Goal: Information Seeking & Learning: Compare options

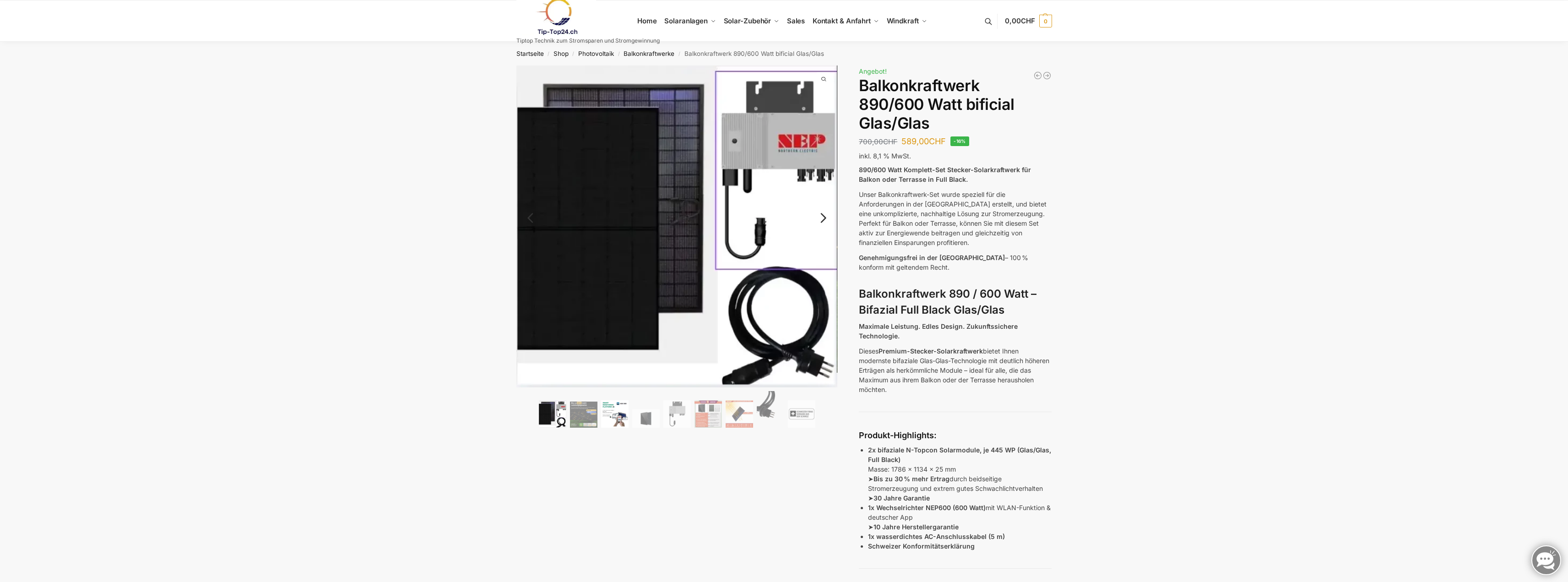
click at [615, 416] on img at bounding box center [614, 413] width 27 height 27
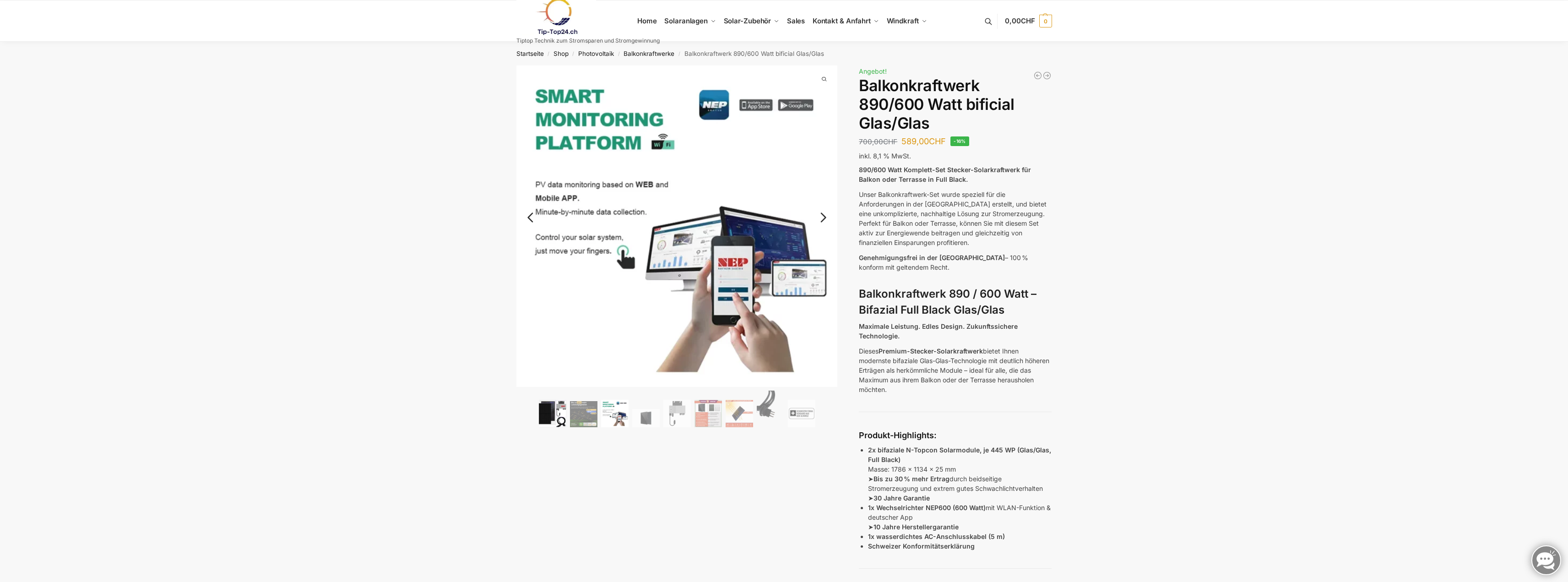
click at [564, 417] on img at bounding box center [552, 413] width 27 height 27
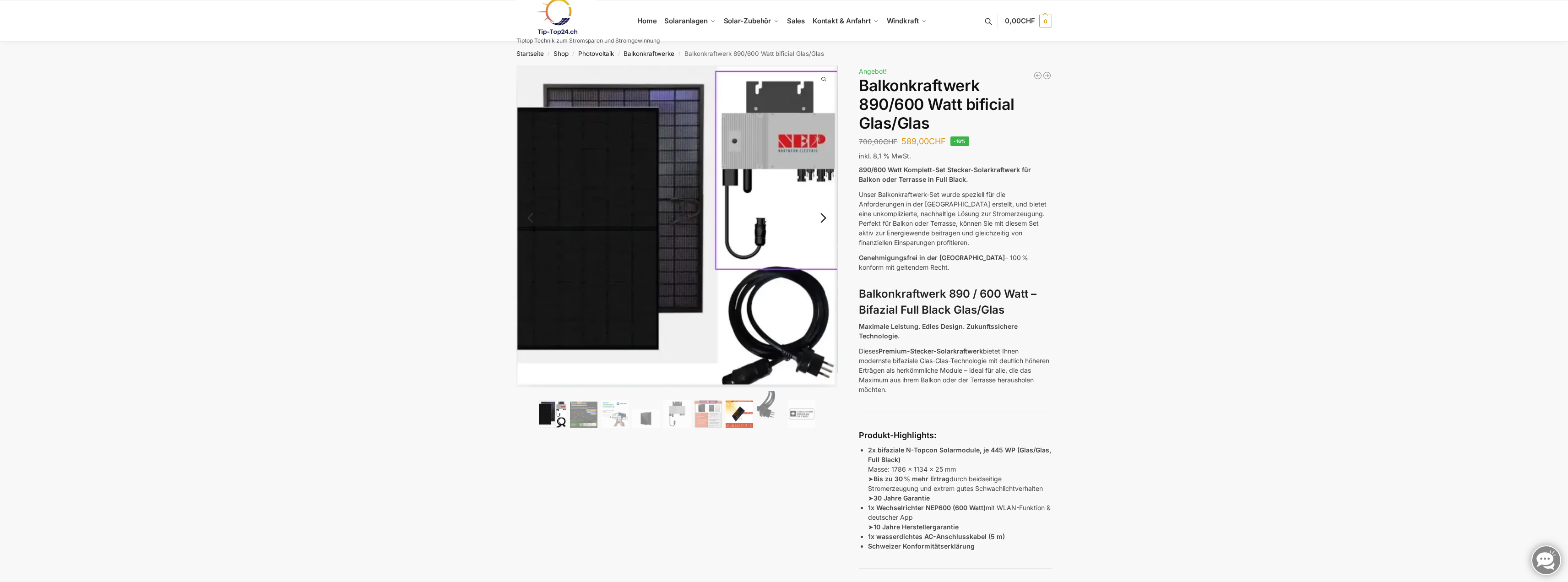
click at [739, 406] on img at bounding box center [739, 413] width 27 height 27
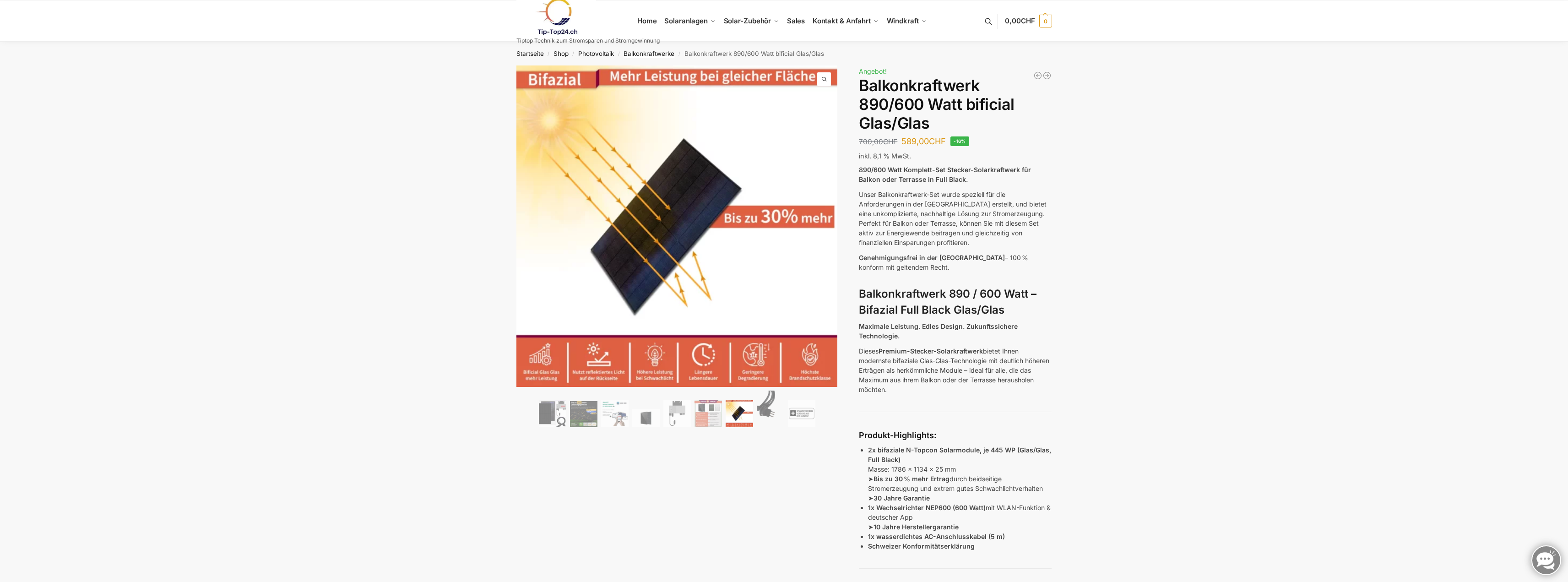
click at [657, 52] on link "Balkonkraftwerke" at bounding box center [649, 54] width 51 height 7
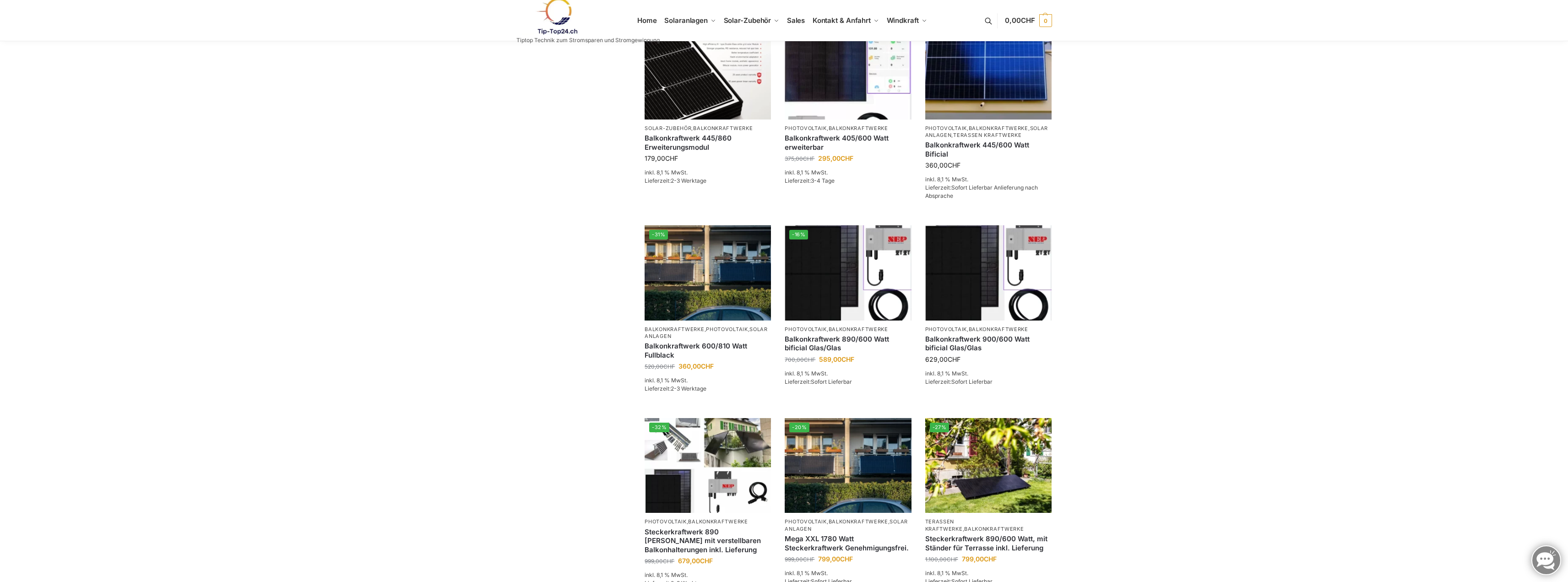
scroll to position [229, 0]
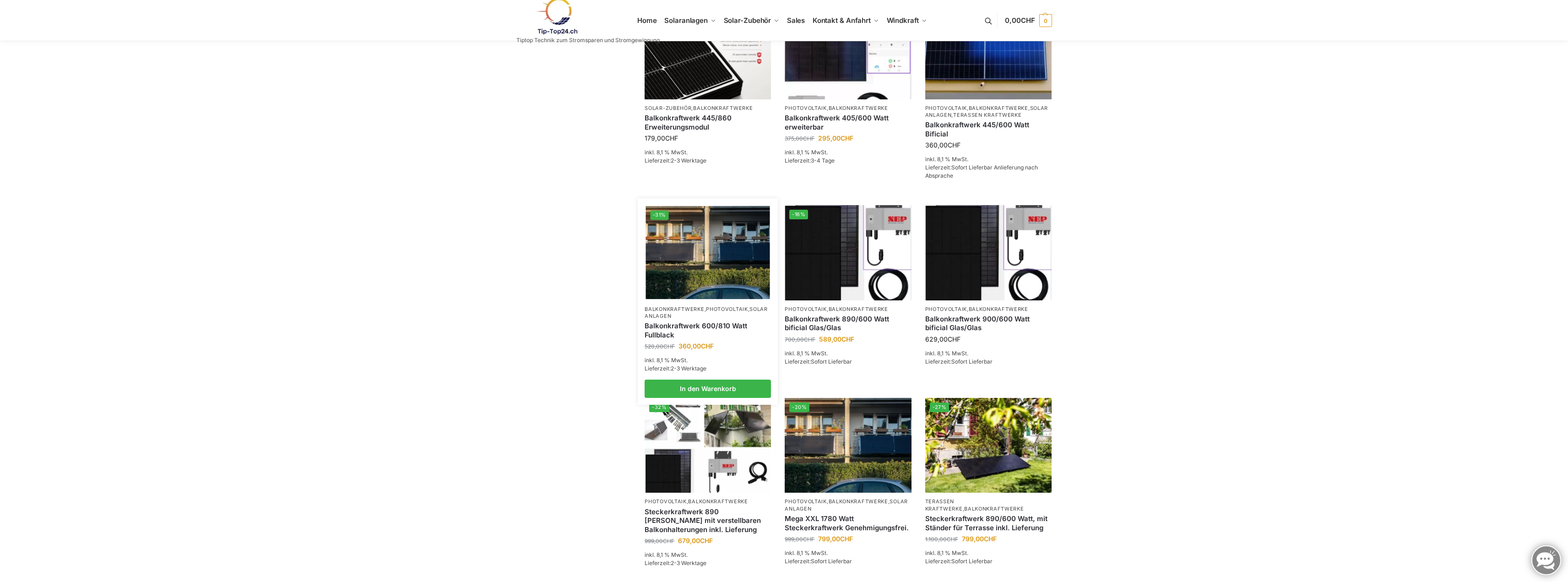
click at [684, 334] on link "Balkonkraftwerk 600/810 Watt Fullblack" at bounding box center [708, 330] width 126 height 18
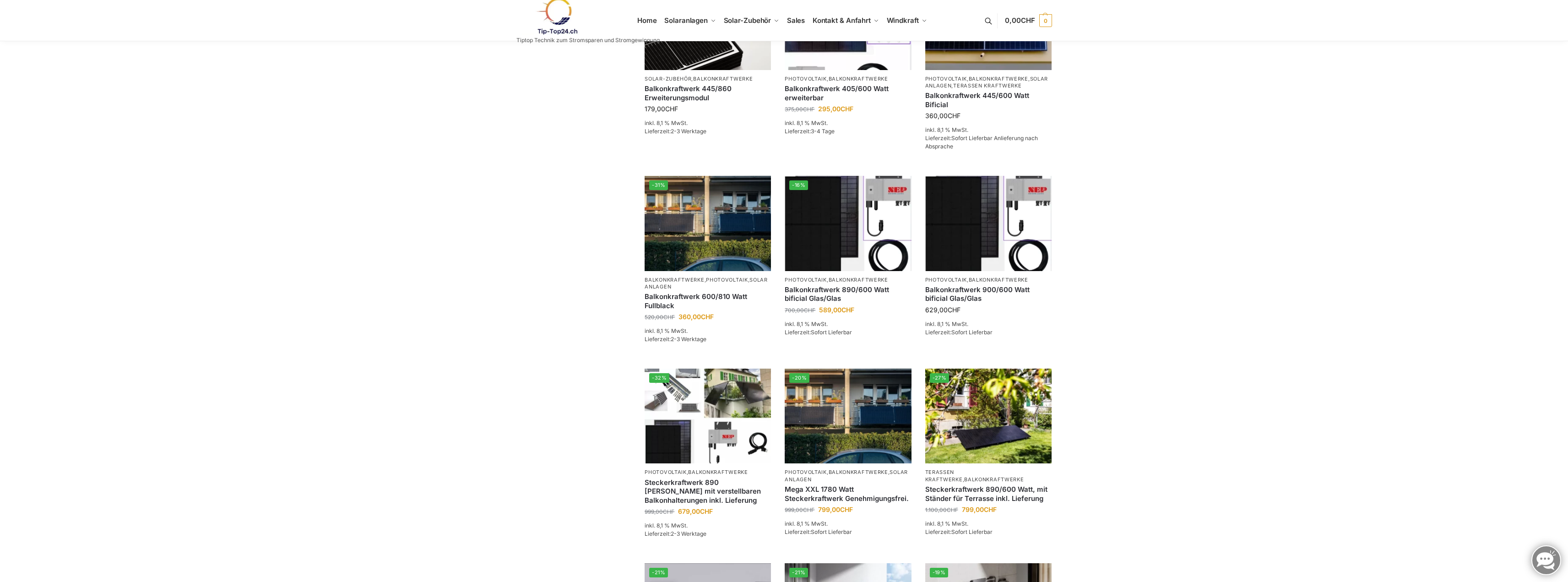
scroll to position [320, 0]
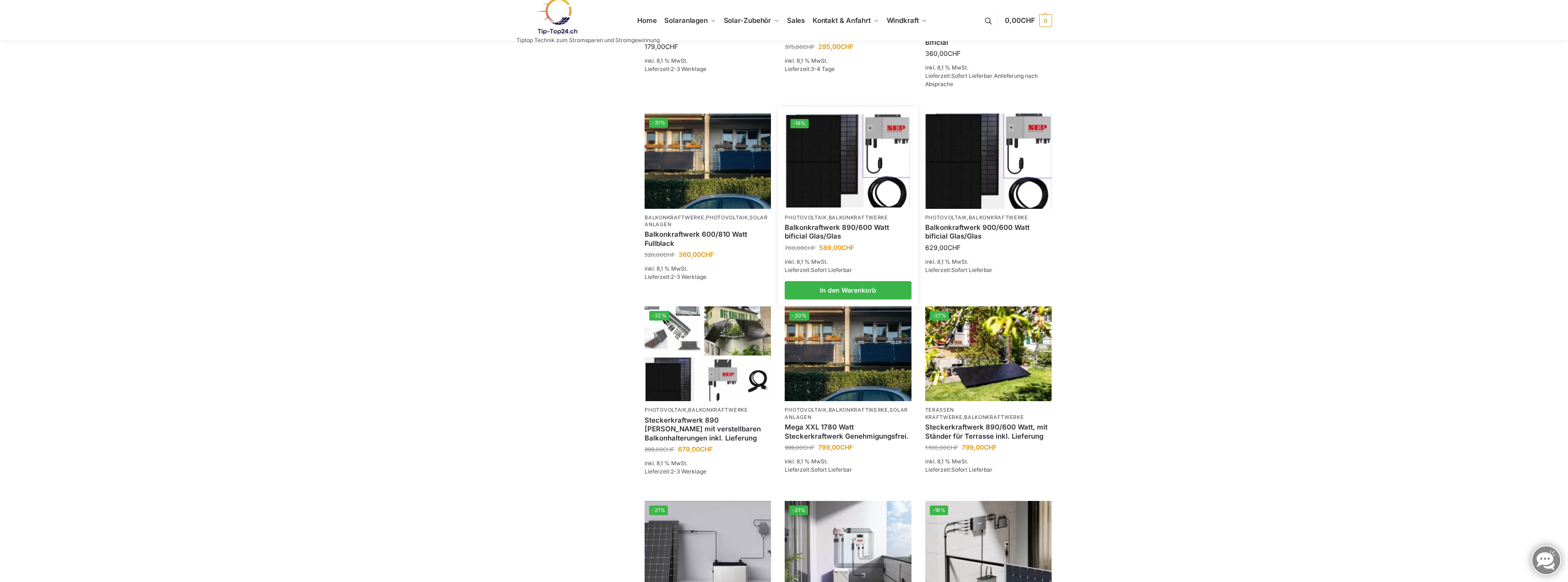
click at [848, 236] on link "Balkonkraftwerk 890/600 Watt bificial Glas/Glas" at bounding box center [848, 232] width 126 height 18
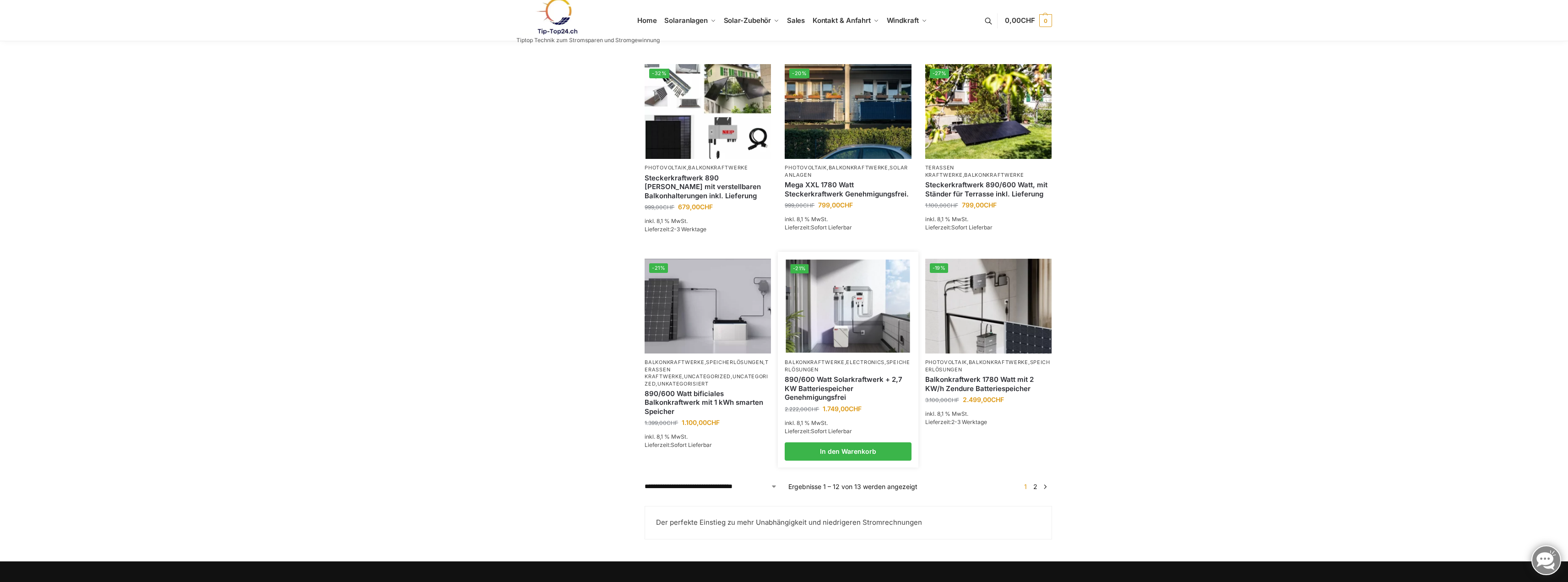
scroll to position [595, 0]
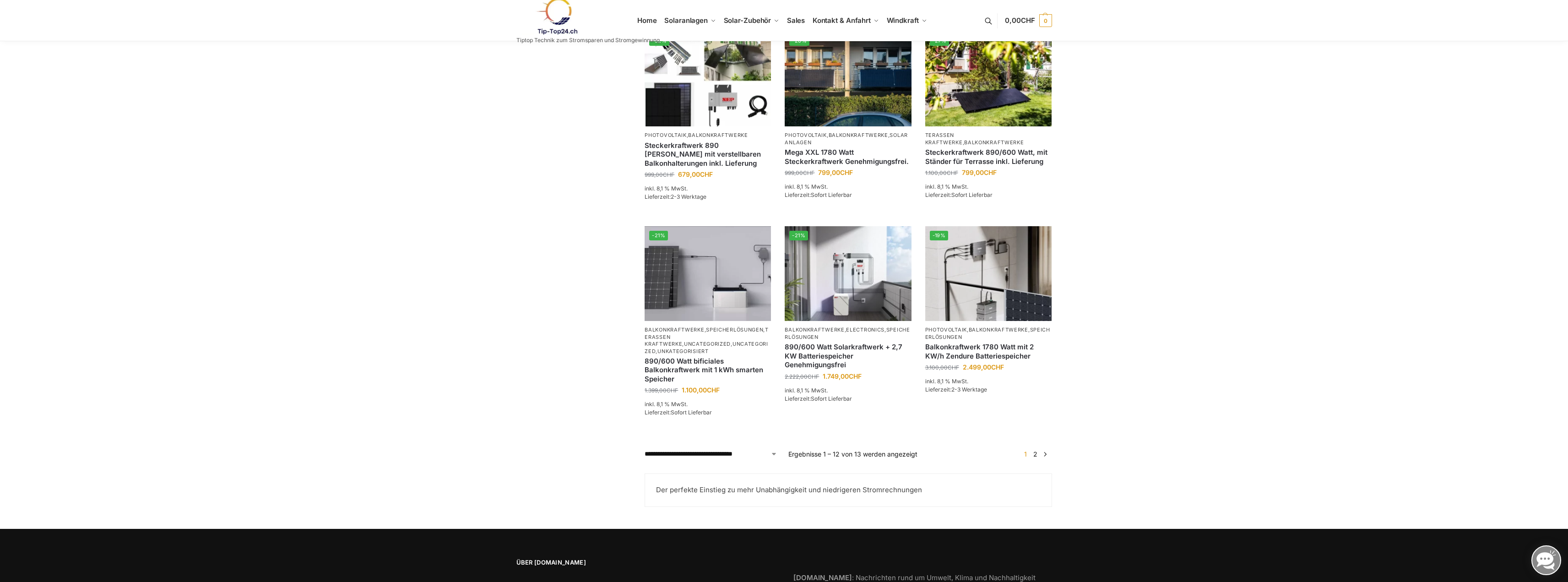
click at [1035, 456] on link "2" at bounding box center [1035, 454] width 9 height 8
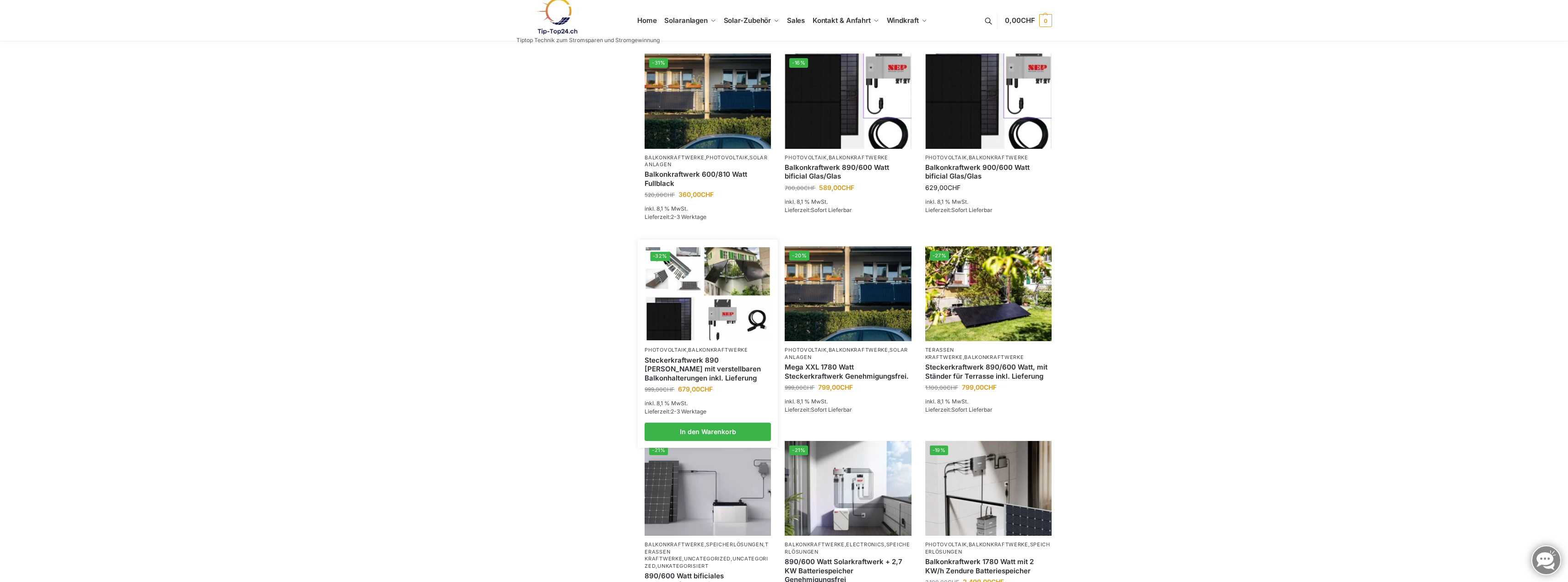
scroll to position [366, 0]
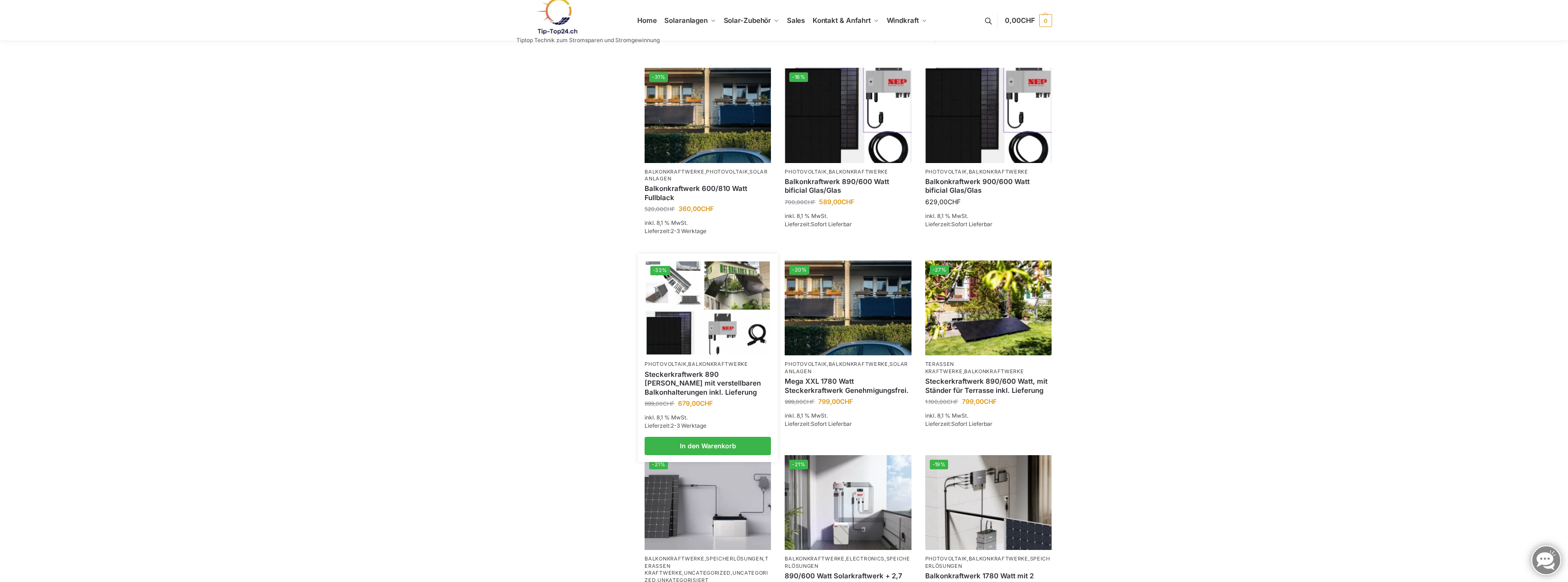
click at [696, 304] on img at bounding box center [707, 308] width 124 height 93
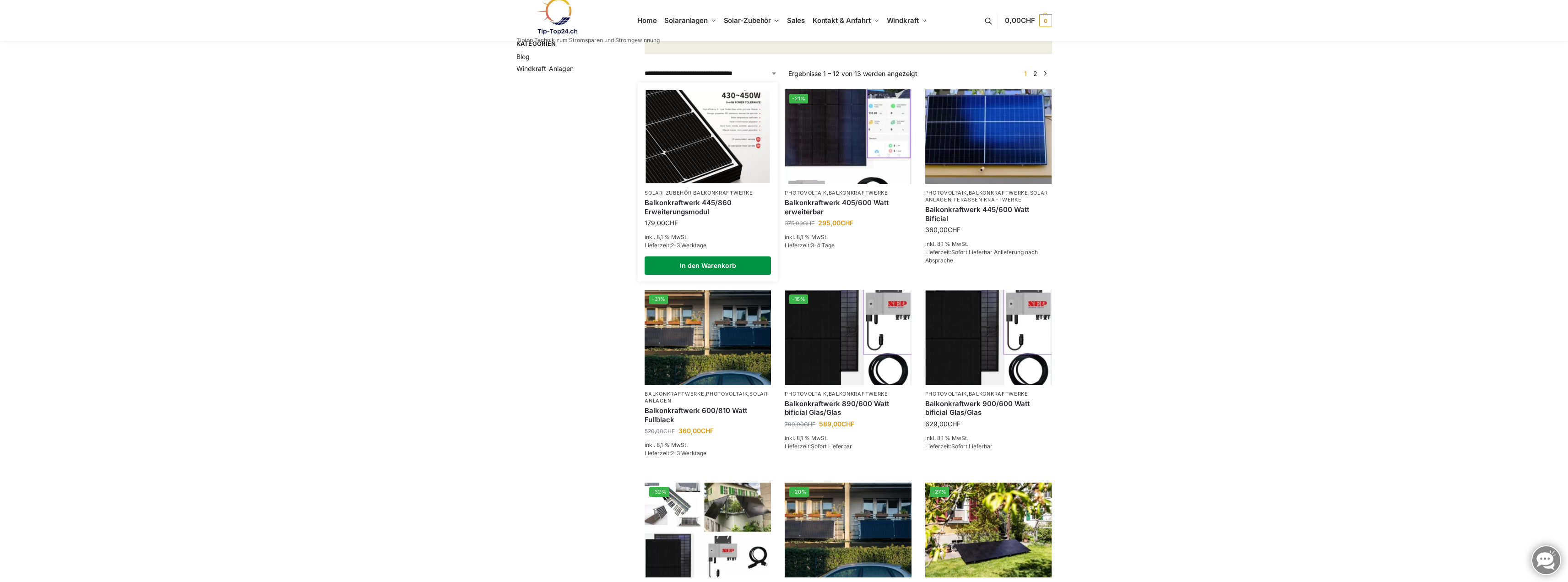
scroll to position [229, 0]
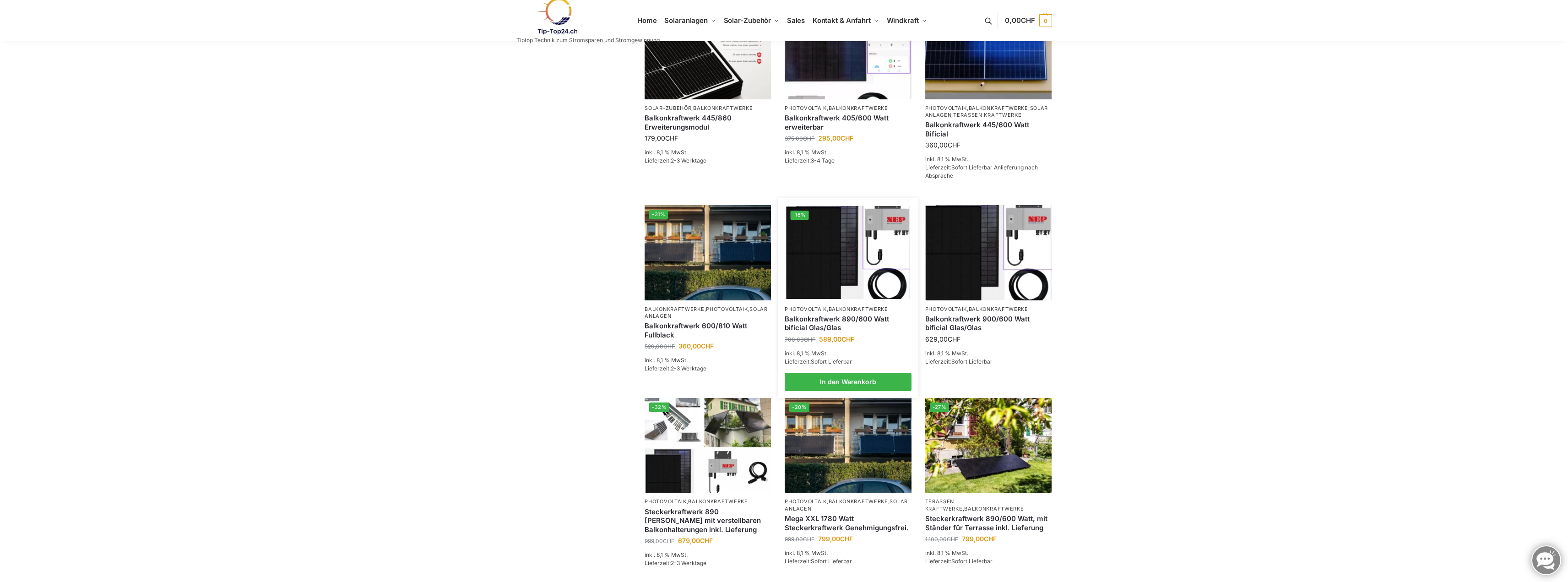
click at [834, 299] on img at bounding box center [848, 253] width 124 height 93
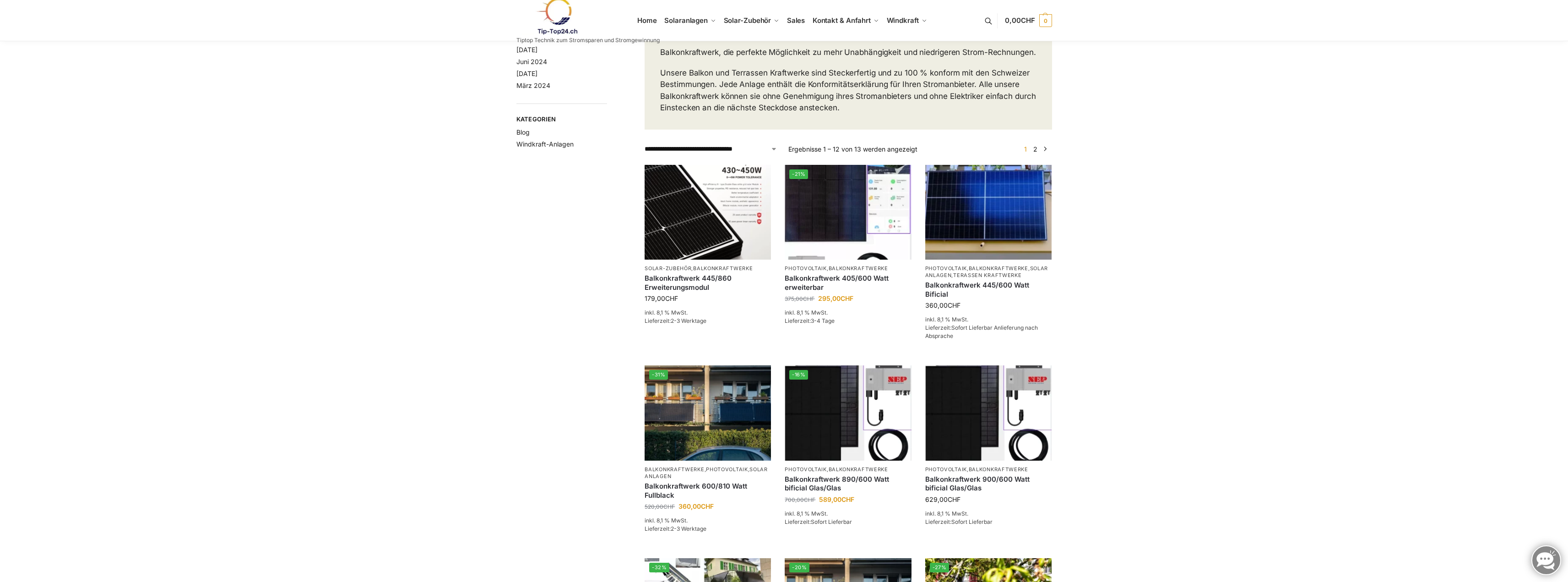
scroll to position [0, 0]
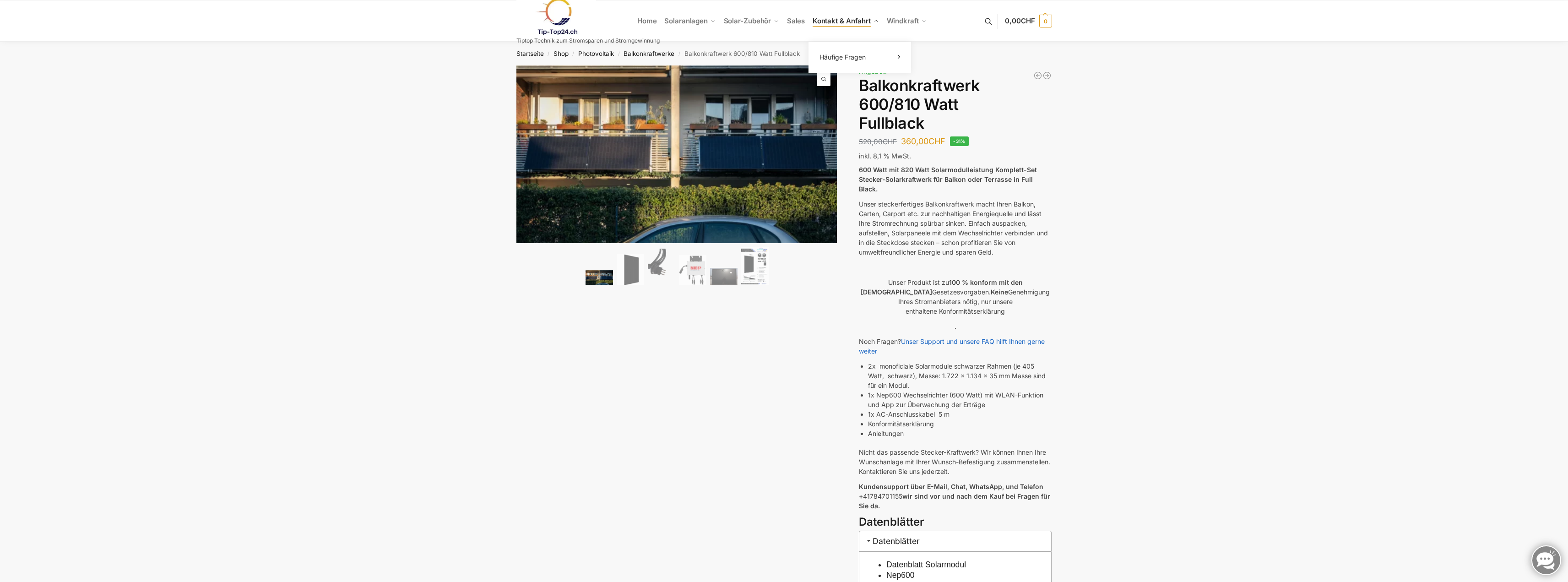
click at [857, 20] on span "Kontakt & Anfahrt" at bounding box center [841, 21] width 58 height 9
